Goal: Information Seeking & Learning: Learn about a topic

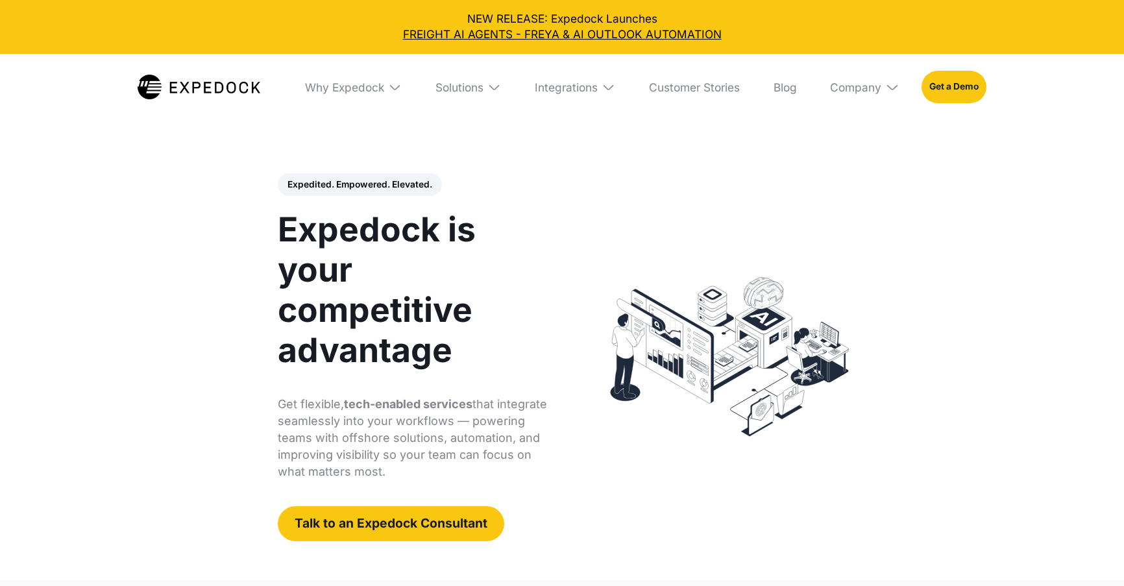
select select
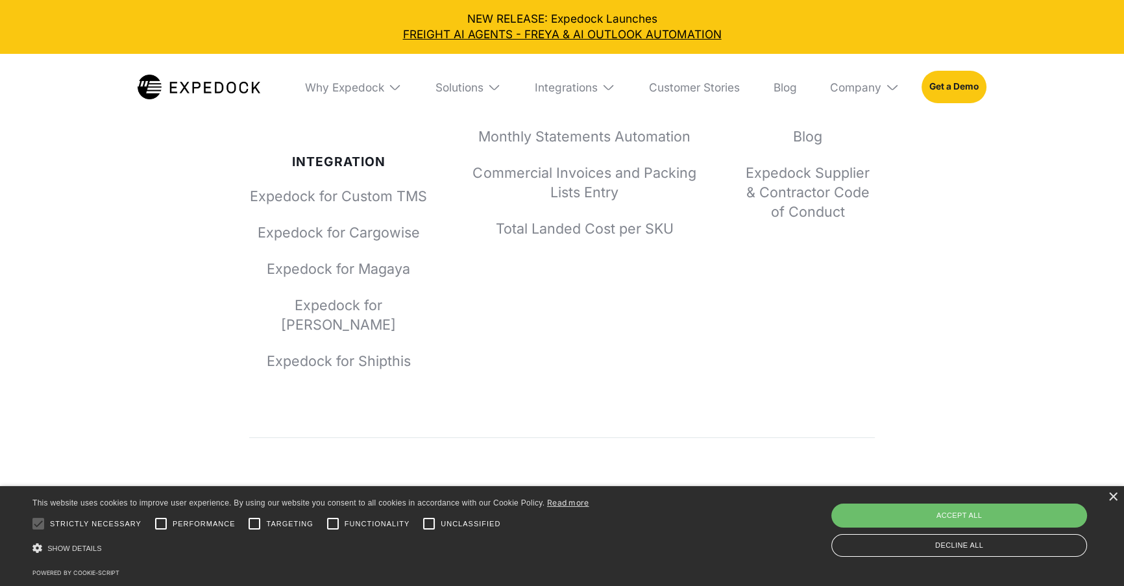
drag, startPoint x: 1131, startPoint y: 94, endPoint x: 1028, endPoint y: 368, distance: 293.4
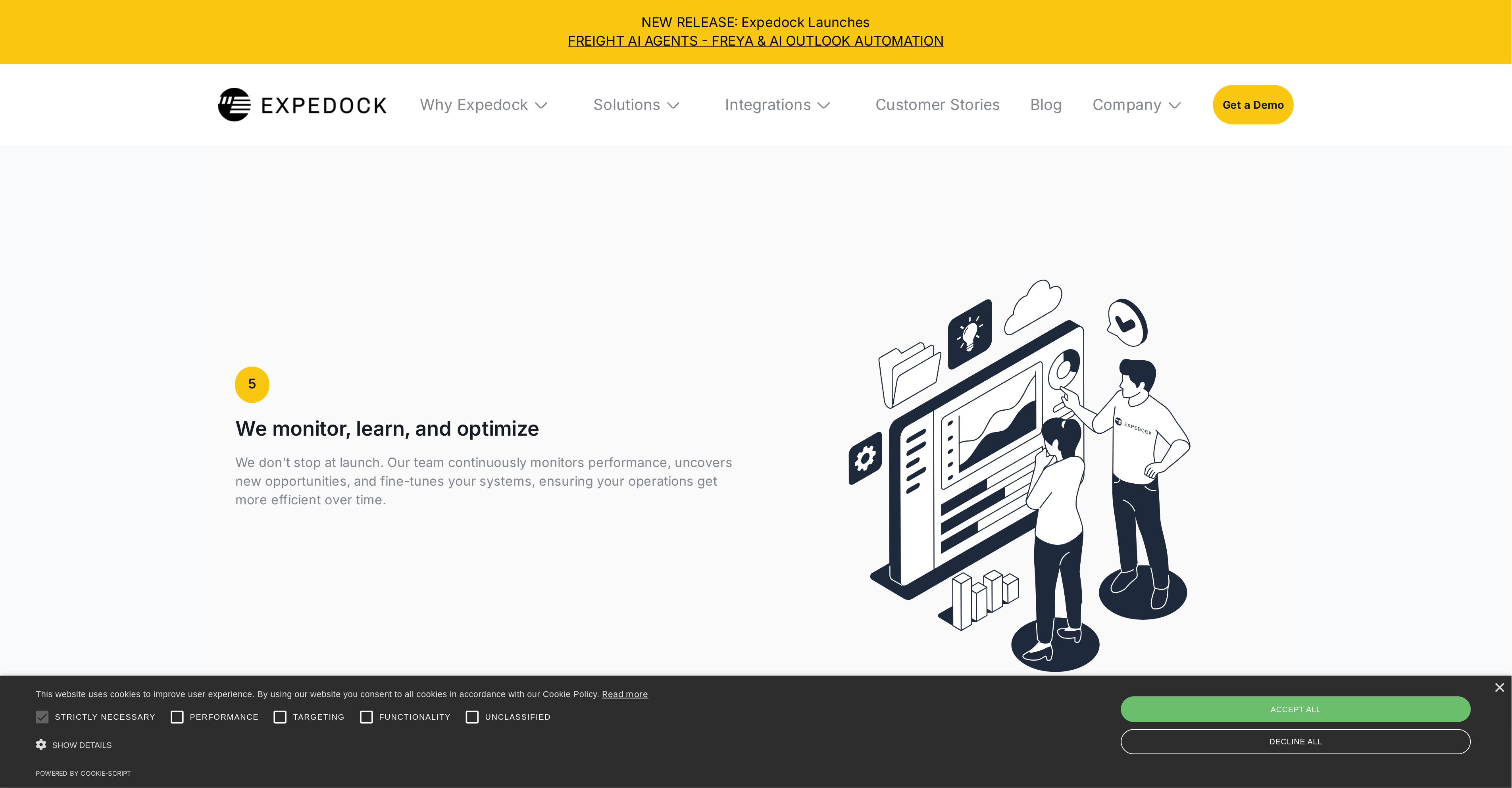
scroll to position [2730, 0]
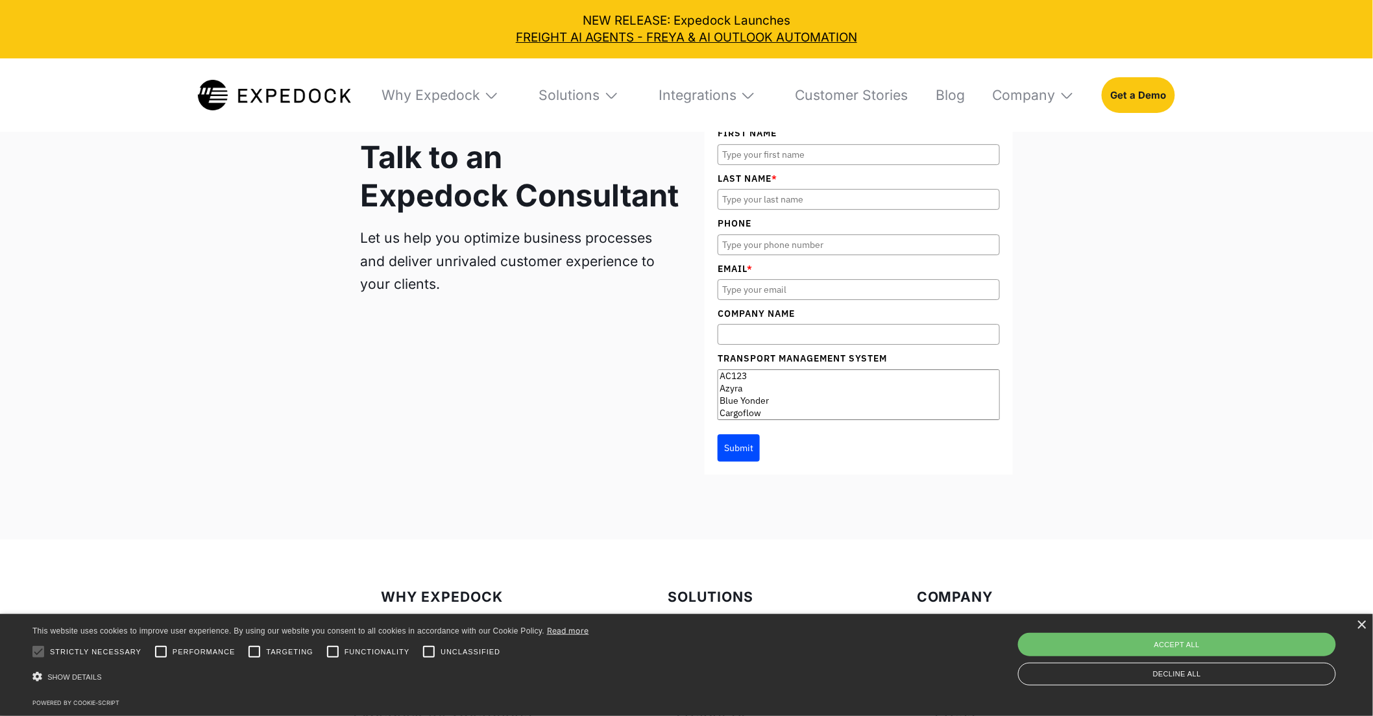
drag, startPoint x: 1092, startPoint y: 474, endPoint x: 1090, endPoint y: 468, distance: 6.8
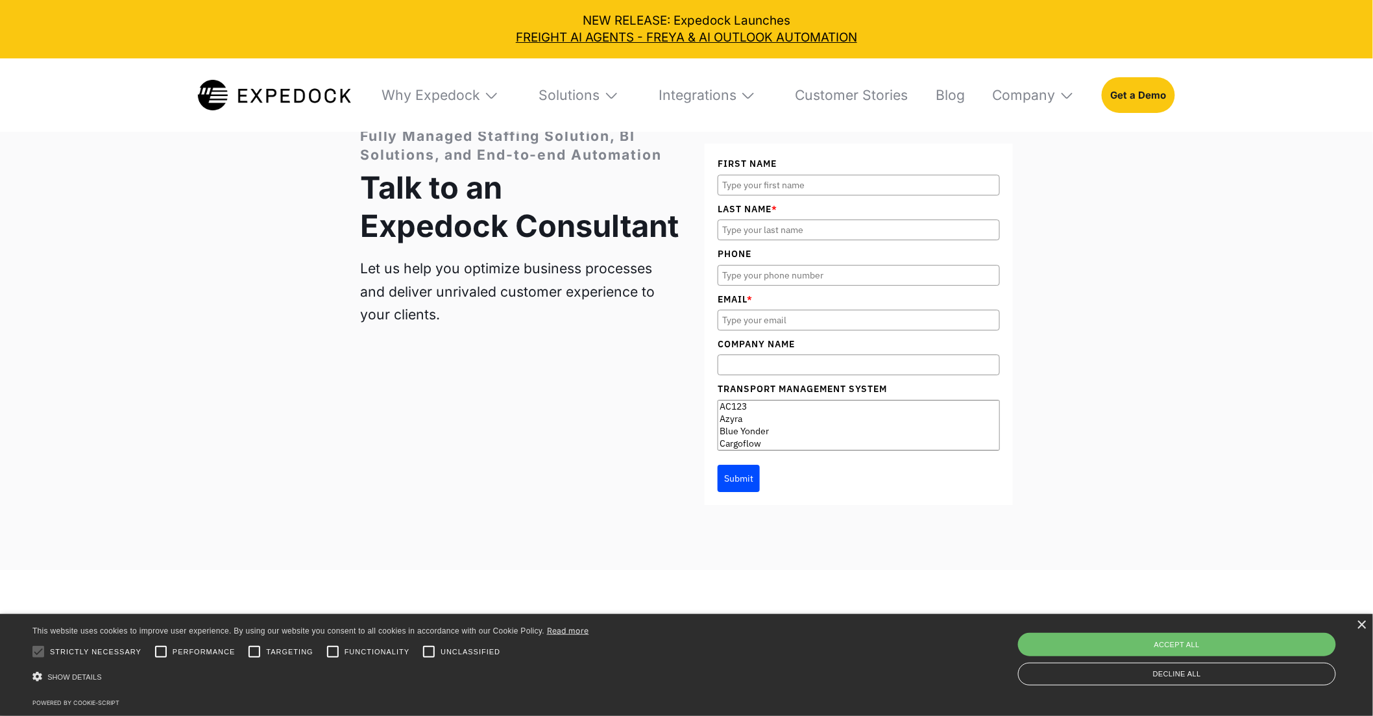
scroll to position [5624, 0]
click at [743, 174] on form "First Name Last Name * Phone Email *" at bounding box center [858, 325] width 308 height 361
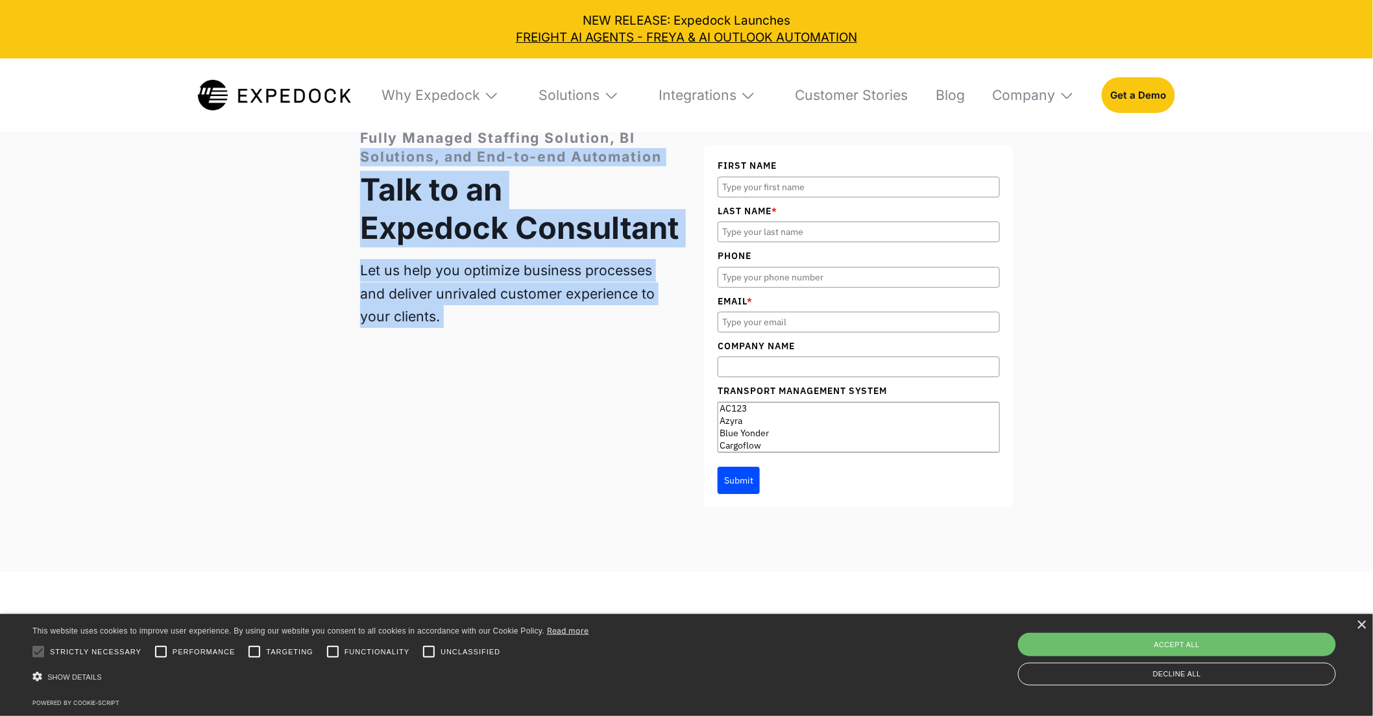
drag, startPoint x: 711, startPoint y: 171, endPoint x: 673, endPoint y: 152, distance: 42.1
click at [673, 152] on div "Fully Managed Staffing Solution, BI Solutions, and End-to-end Automation Talk t…" at bounding box center [686, 318] width 653 height 378
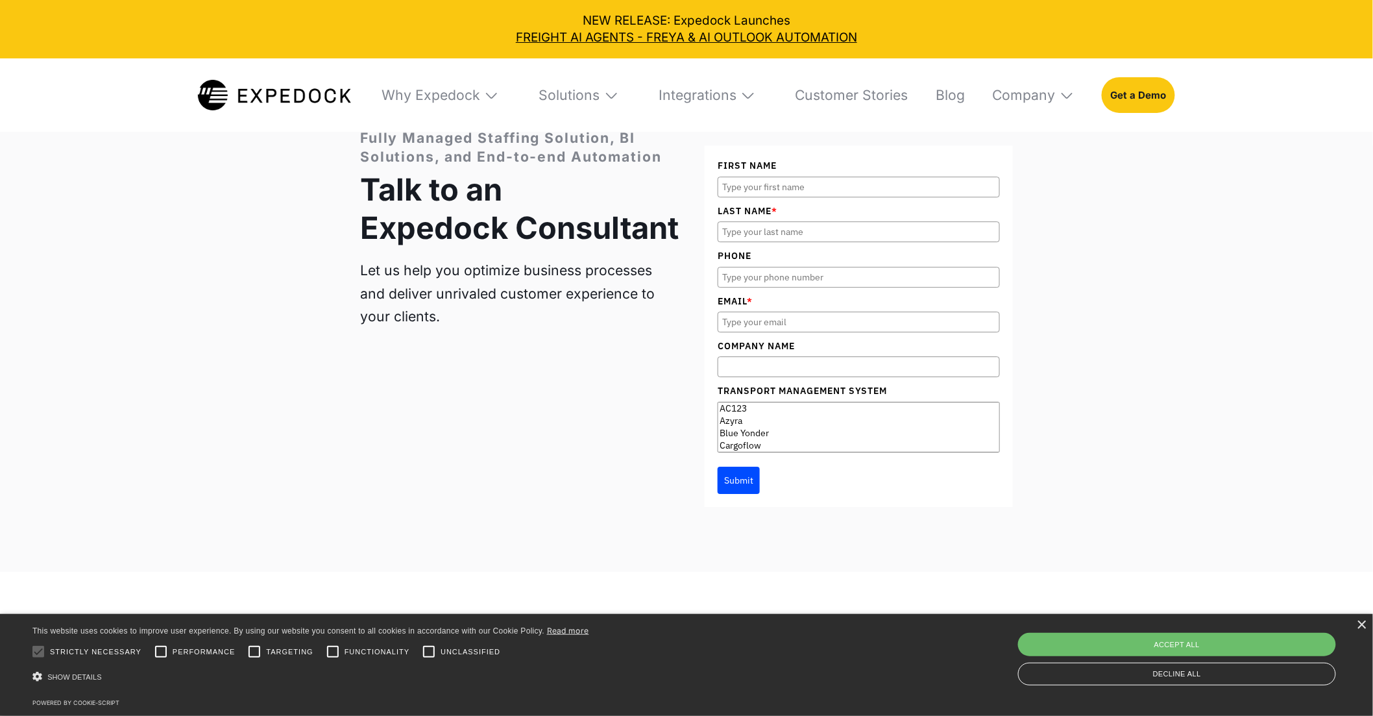
click at [721, 173] on label "First Name" at bounding box center [858, 165] width 282 height 14
click at [721, 178] on input "First Name" at bounding box center [858, 186] width 282 height 21
click at [1054, 269] on div "Fully Managed Staffing Solution, BI Solutions, and End-to-end Automation Talk t…" at bounding box center [686, 317] width 1373 height 507
